Goal: Book appointment/travel/reservation

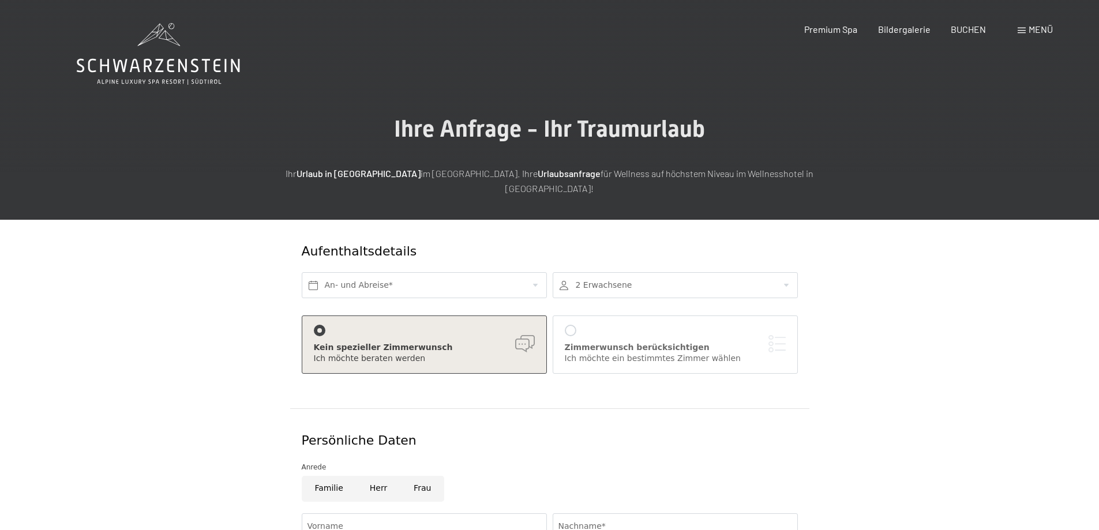
click at [528, 342] on div "Kein spezieller Zimmerwunsch" at bounding box center [424, 348] width 221 height 12
click at [146, 40] on icon at bounding box center [158, 54] width 163 height 62
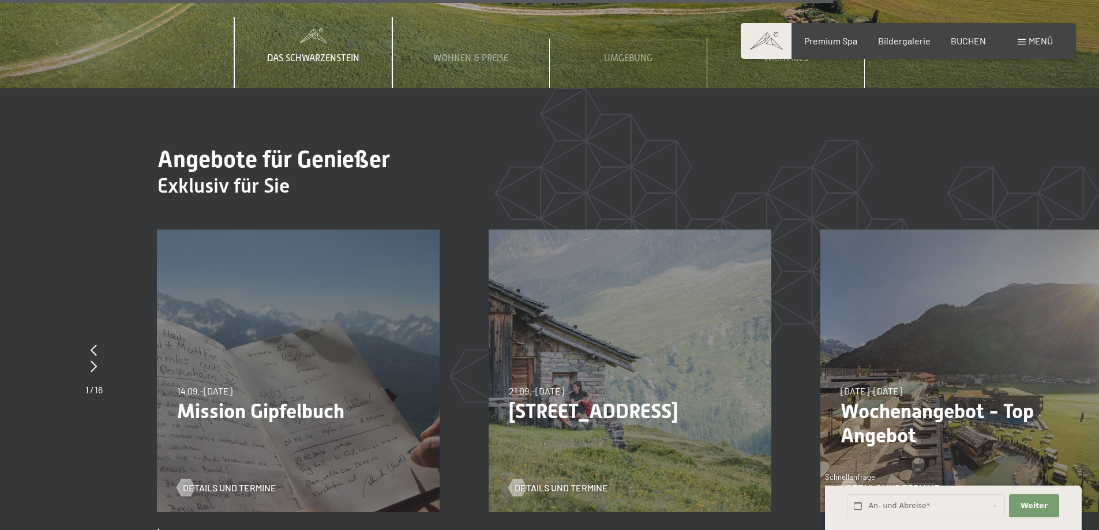
scroll to position [4441, 0]
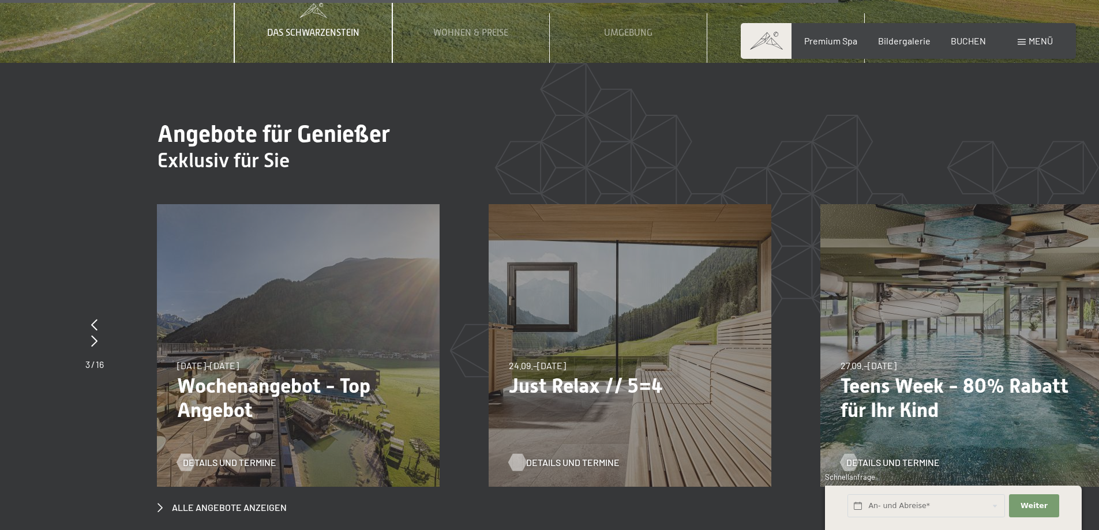
click at [539, 456] on span "Details und Termine" at bounding box center [572, 462] width 93 height 13
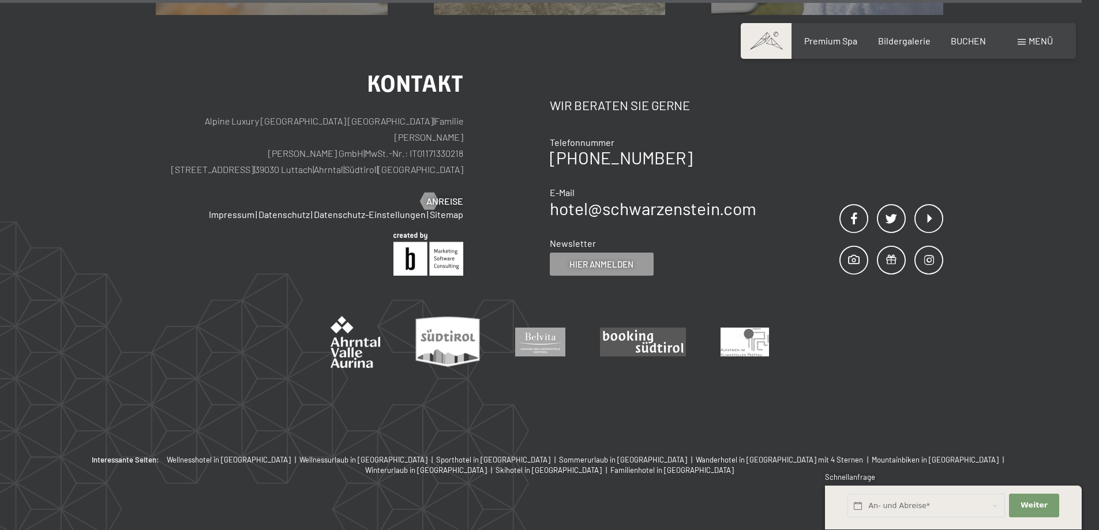
scroll to position [1460, 0]
